Goal: Navigation & Orientation: Find specific page/section

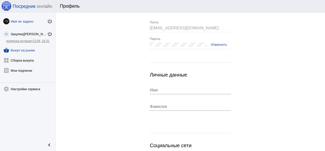
click at [14, 51] on link "shopping_basket Выкуп на рынке" at bounding box center [28, 49] width 56 height 10
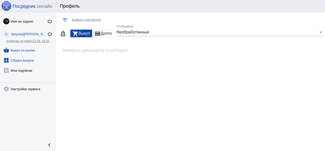
click at [12, 59] on link "widgets Сборка выкупа" at bounding box center [28, 59] width 56 height 10
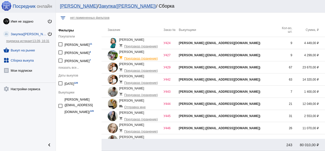
click at [14, 49] on link "shopping_basket Выкуп на рынке" at bounding box center [28, 49] width 56 height 10
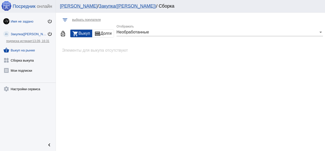
click at [32, 21] on div "Имя не задано" at bounding box center [29, 22] width 37 height 4
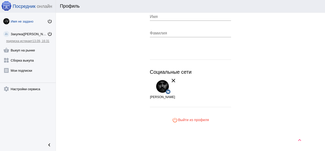
scroll to position [76, 0]
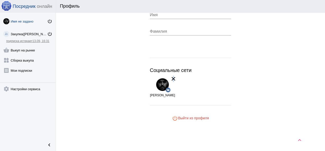
click at [171, 78] on mat-icon "clear" at bounding box center [173, 79] width 6 height 6
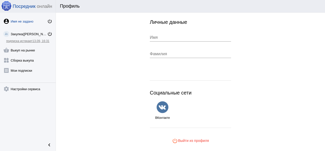
scroll to position [0, 0]
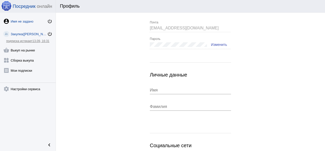
click at [25, 36] on div "Закупка([PERSON_NAME])" at bounding box center [29, 34] width 37 height 4
